Goal: Task Accomplishment & Management: Use online tool/utility

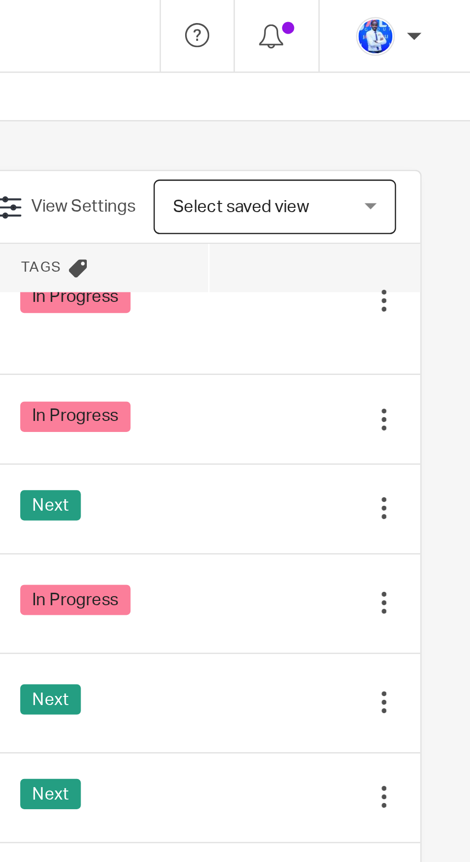
click at [353, 194] on div "Next" at bounding box center [324, 201] width 65 height 14
click at [388, 197] on icon at bounding box center [389, 202] width 10 height 10
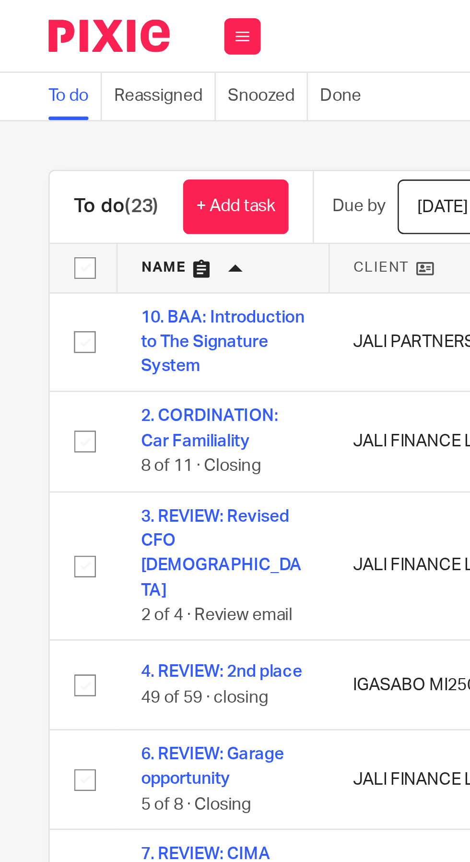
click at [87, 166] on link "2. CORDINATION: Car Familiality" at bounding box center [83, 169] width 54 height 16
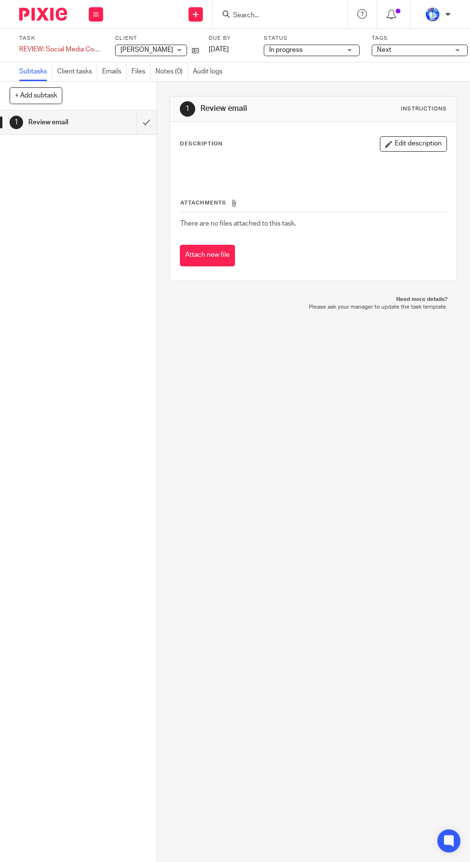
click at [44, 92] on button "+ Add subtask" at bounding box center [36, 95] width 53 height 16
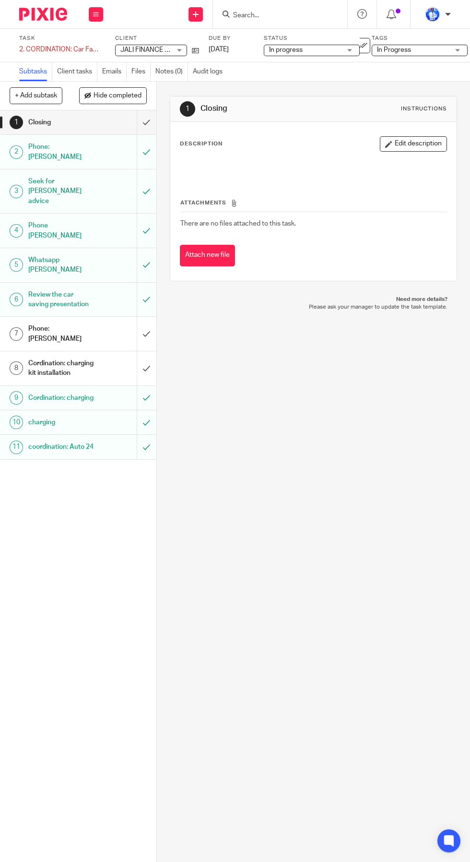
click at [37, 96] on button "+ Add subtask" at bounding box center [36, 95] width 53 height 16
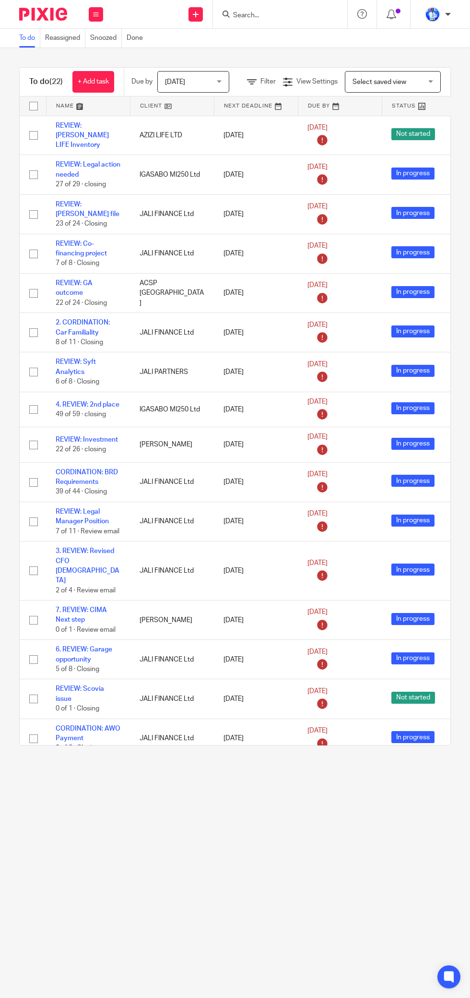
scroll to position [236, 0]
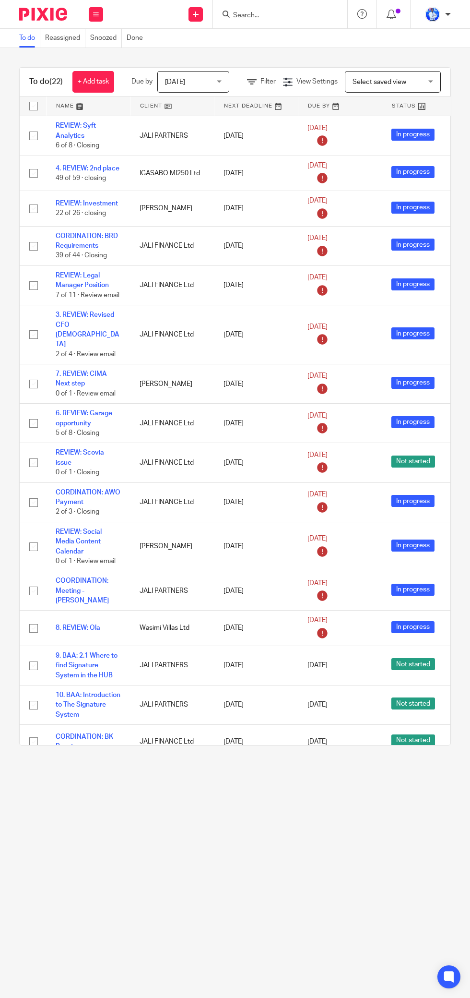
click at [84, 529] on link "REVIEW: Social Media Content Calendar" at bounding box center [79, 542] width 46 height 26
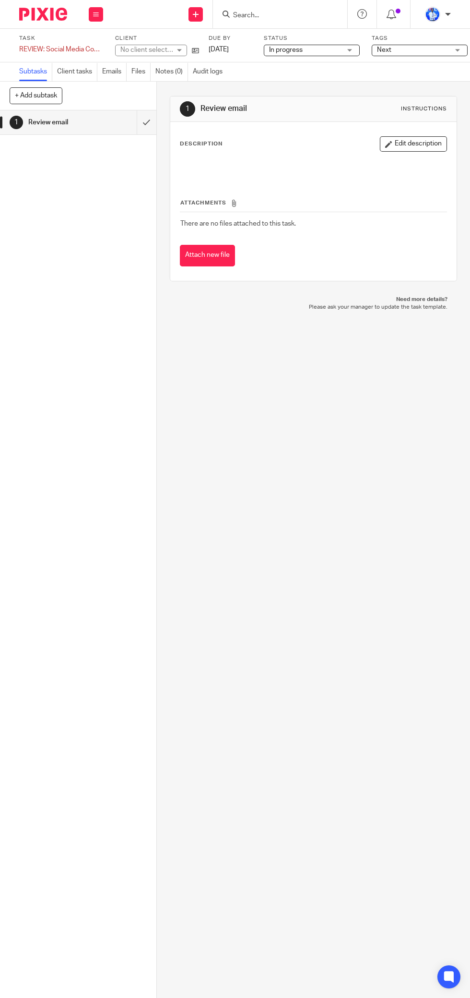
click at [44, 97] on button "+ Add subtask" at bounding box center [36, 95] width 53 height 16
